Goal: Task Accomplishment & Management: Use online tool/utility

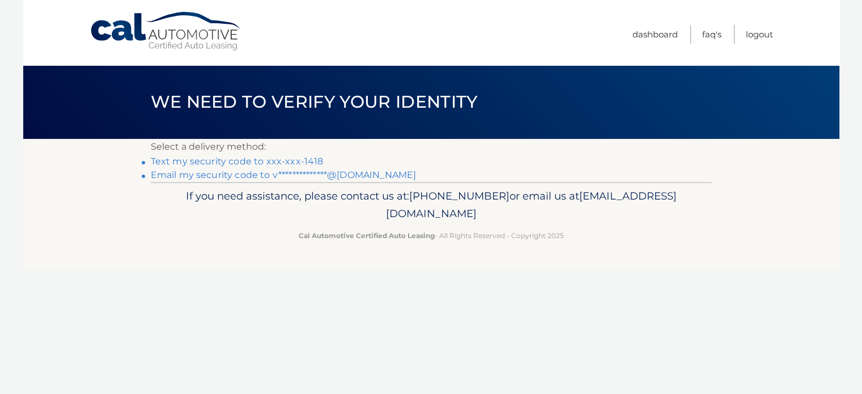
click at [236, 160] on link "Text my security code to xxx-xxx-1418" at bounding box center [237, 161] width 173 height 11
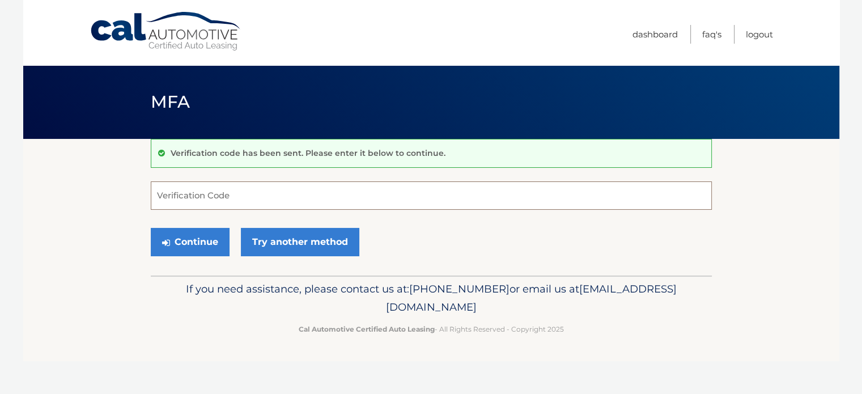
click at [229, 193] on input "Verification Code" at bounding box center [431, 195] width 561 height 28
type input "197232"
click at [204, 236] on button "Continue" at bounding box center [190, 242] width 79 height 28
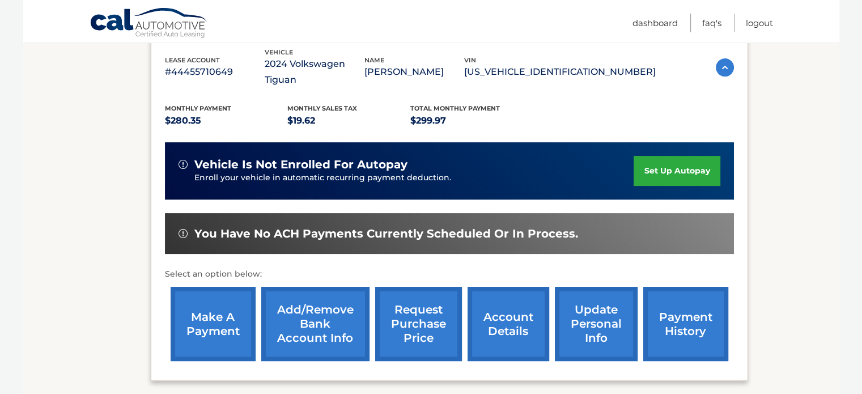
scroll to position [202, 0]
click at [198, 301] on link "make a payment" at bounding box center [213, 324] width 85 height 74
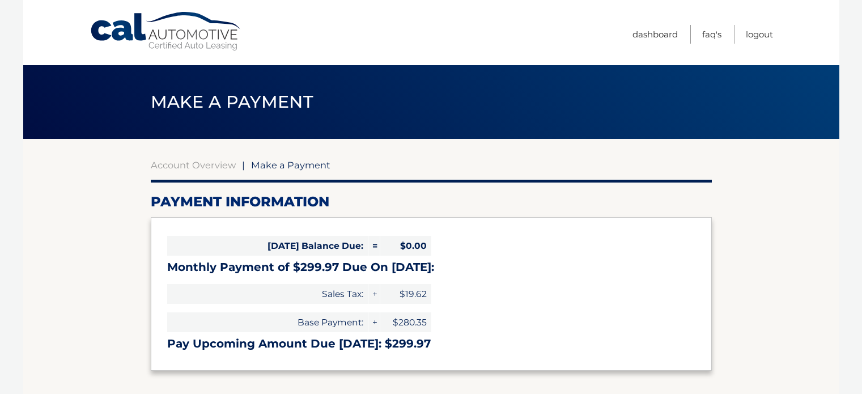
select select "Mjg4ZjM0MTQtMjJmYS00NTZhLTkwYTMtMDE5YWE4YzcwZGJh"
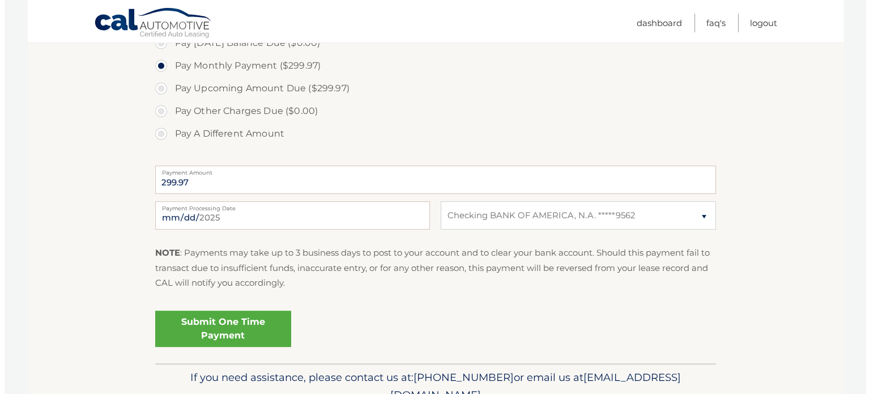
scroll to position [364, 0]
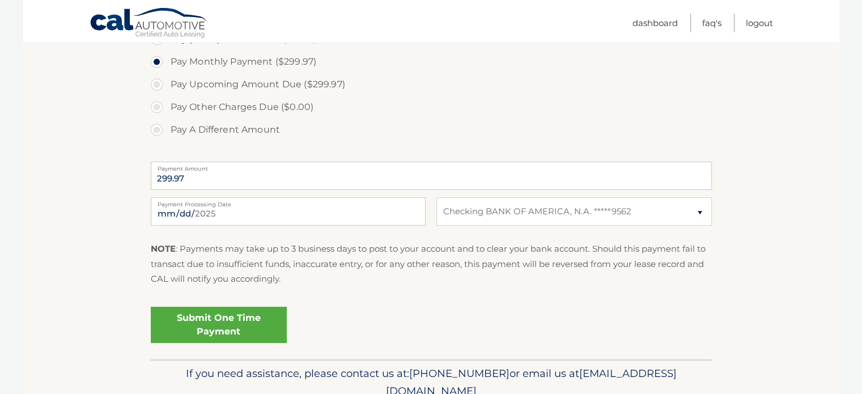
click at [233, 328] on link "Submit One Time Payment" at bounding box center [219, 325] width 136 height 36
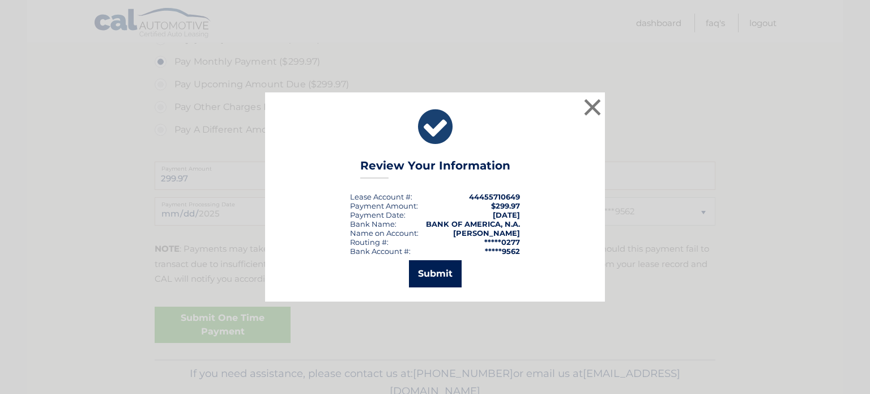
click at [440, 267] on button "Submit" at bounding box center [435, 273] width 53 height 27
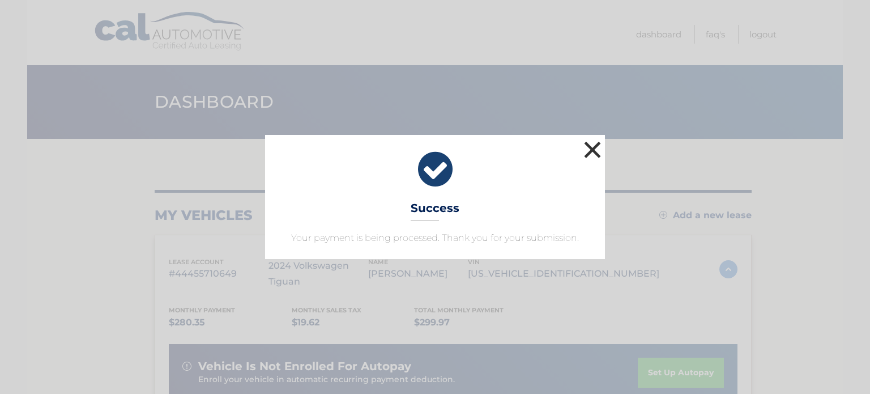
click at [594, 145] on button "×" at bounding box center [592, 149] width 23 height 23
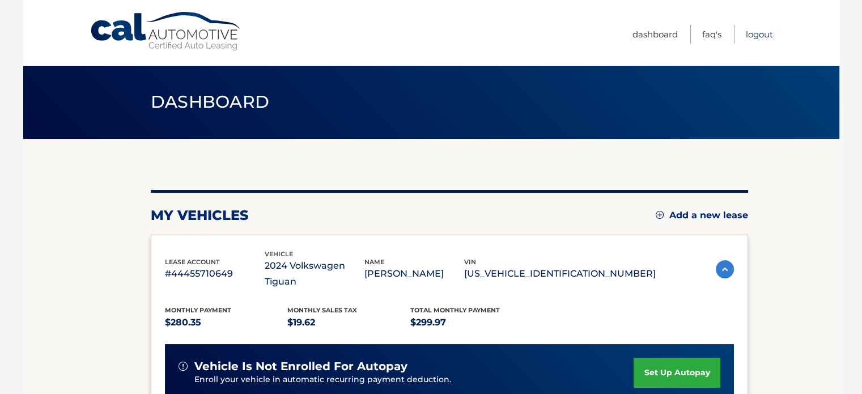
click at [763, 27] on link "Logout" at bounding box center [759, 34] width 27 height 19
